Goal: Task Accomplishment & Management: Manage account settings

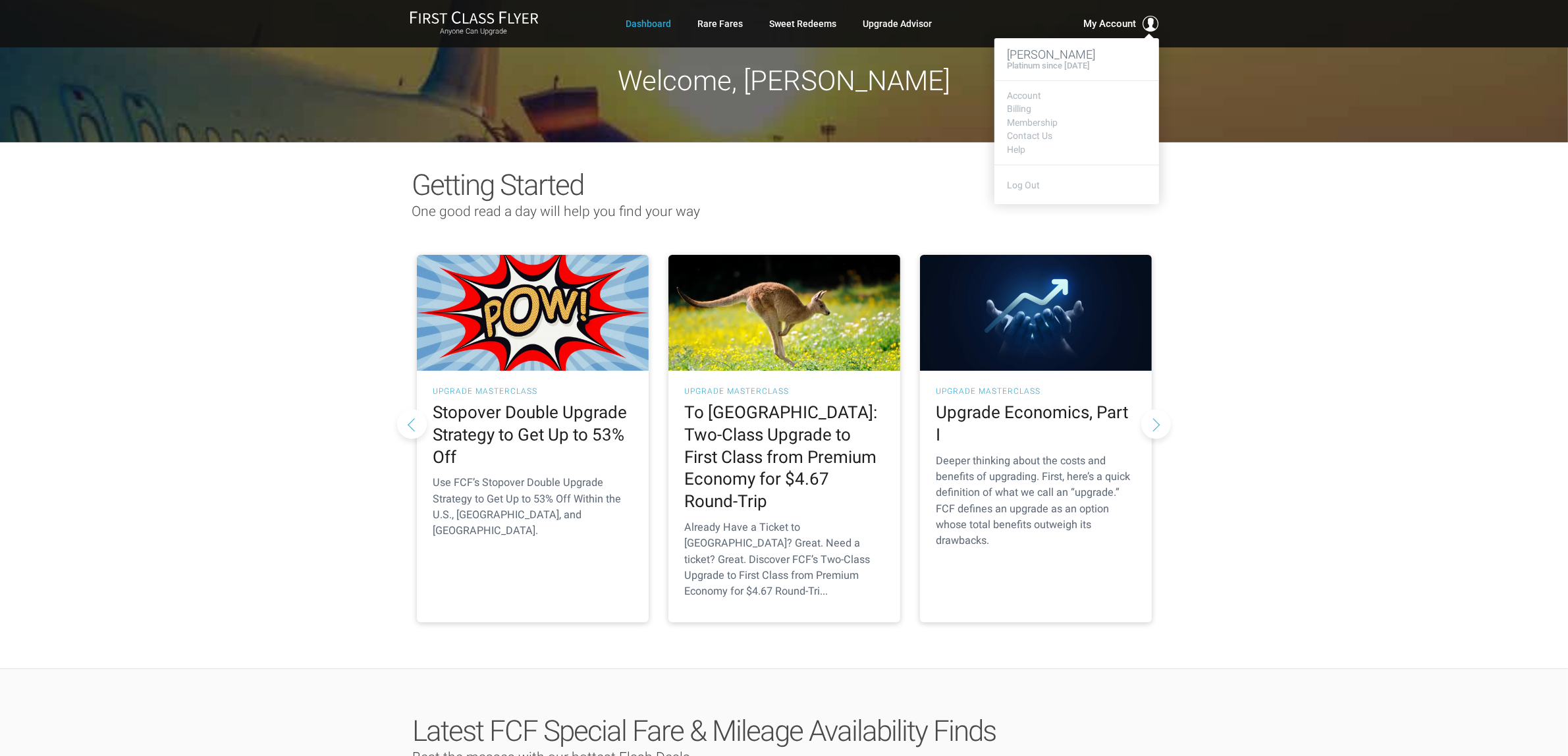
click at [1005, 188] on footer "Log Out" at bounding box center [1077, 184] width 165 height 39
click at [1016, 182] on link "Log Out" at bounding box center [1024, 184] width 33 height 11
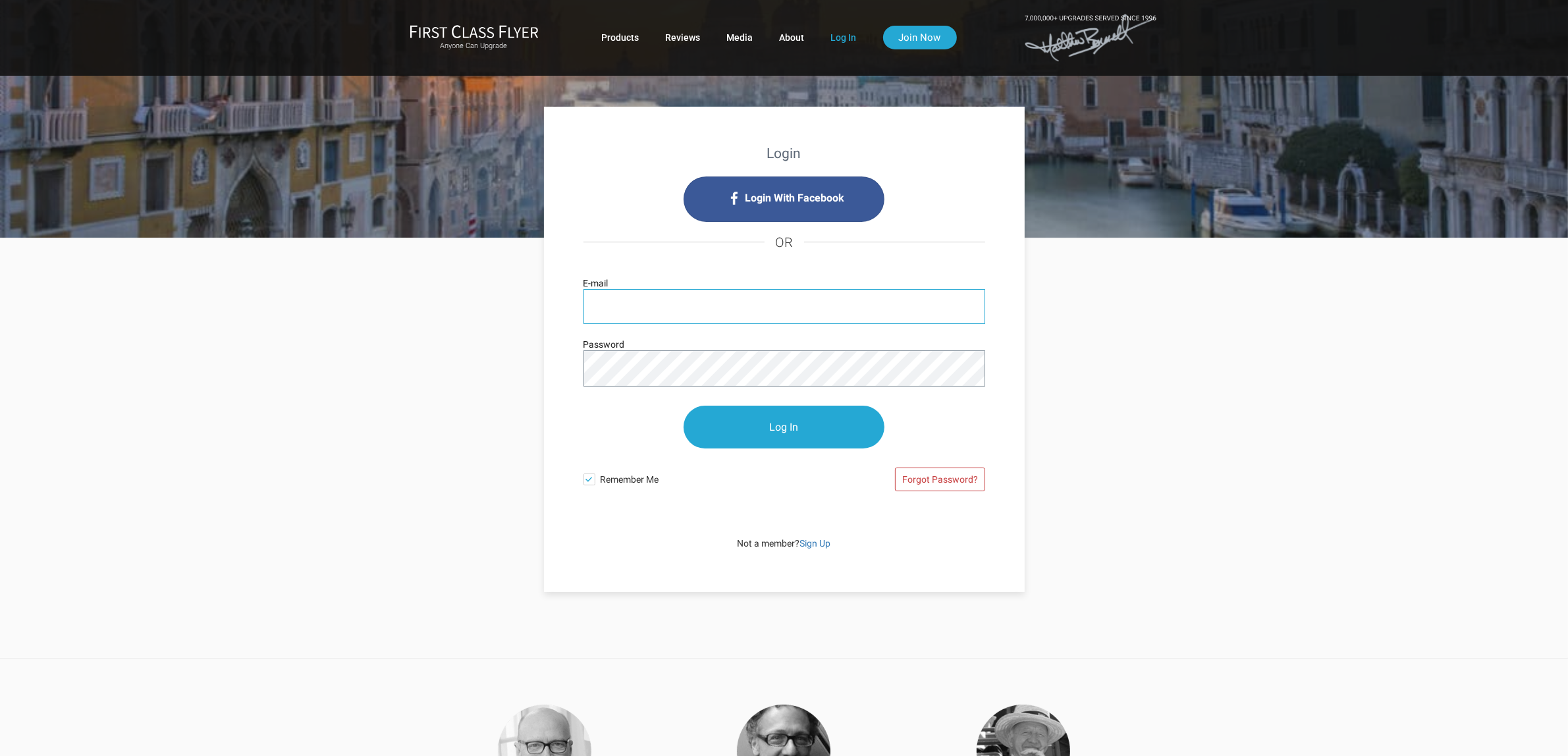
type input "[PERSON_NAME][EMAIL_ADDRESS][DOMAIN_NAME]"
click at [706, 311] on input "[PERSON_NAME][EMAIL_ADDRESS][DOMAIN_NAME]" at bounding box center [784, 306] width 401 height 35
click at [737, 433] on input "Log In" at bounding box center [784, 427] width 201 height 42
